Goal: Information Seeking & Learning: Learn about a topic

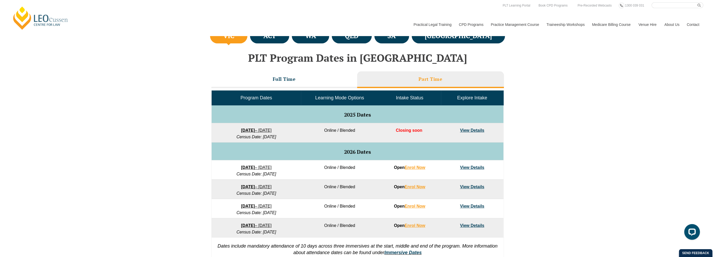
scroll to position [183, 0]
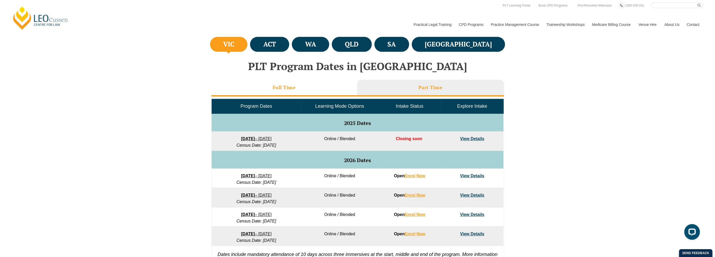
click at [304, 87] on li "Full Time" at bounding box center [284, 88] width 146 height 17
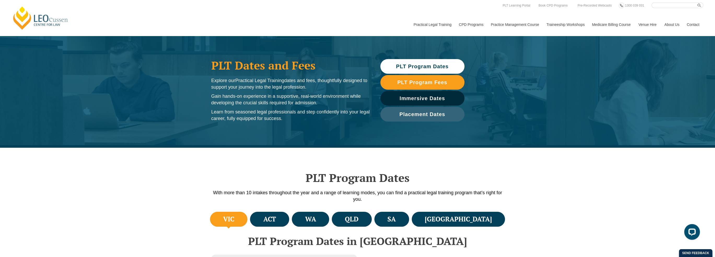
scroll to position [0, 0]
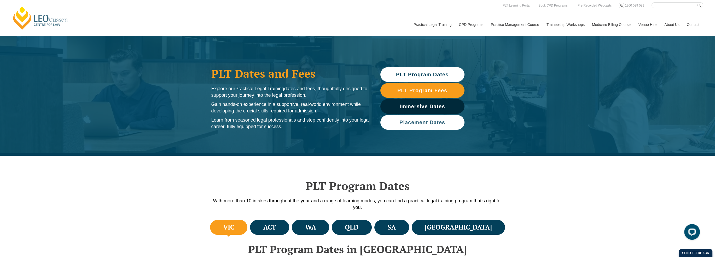
click at [422, 121] on span "Placement Dates" at bounding box center [422, 122] width 46 height 5
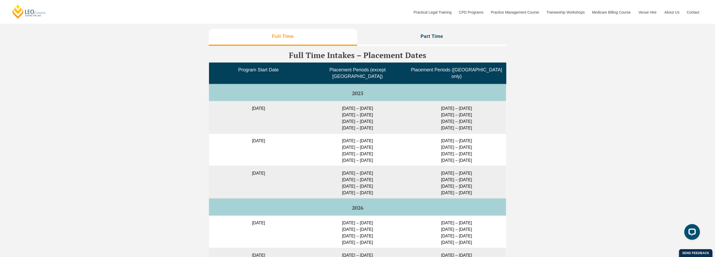
scroll to position [1305, 0]
